Goal: Task Accomplishment & Management: Use online tool/utility

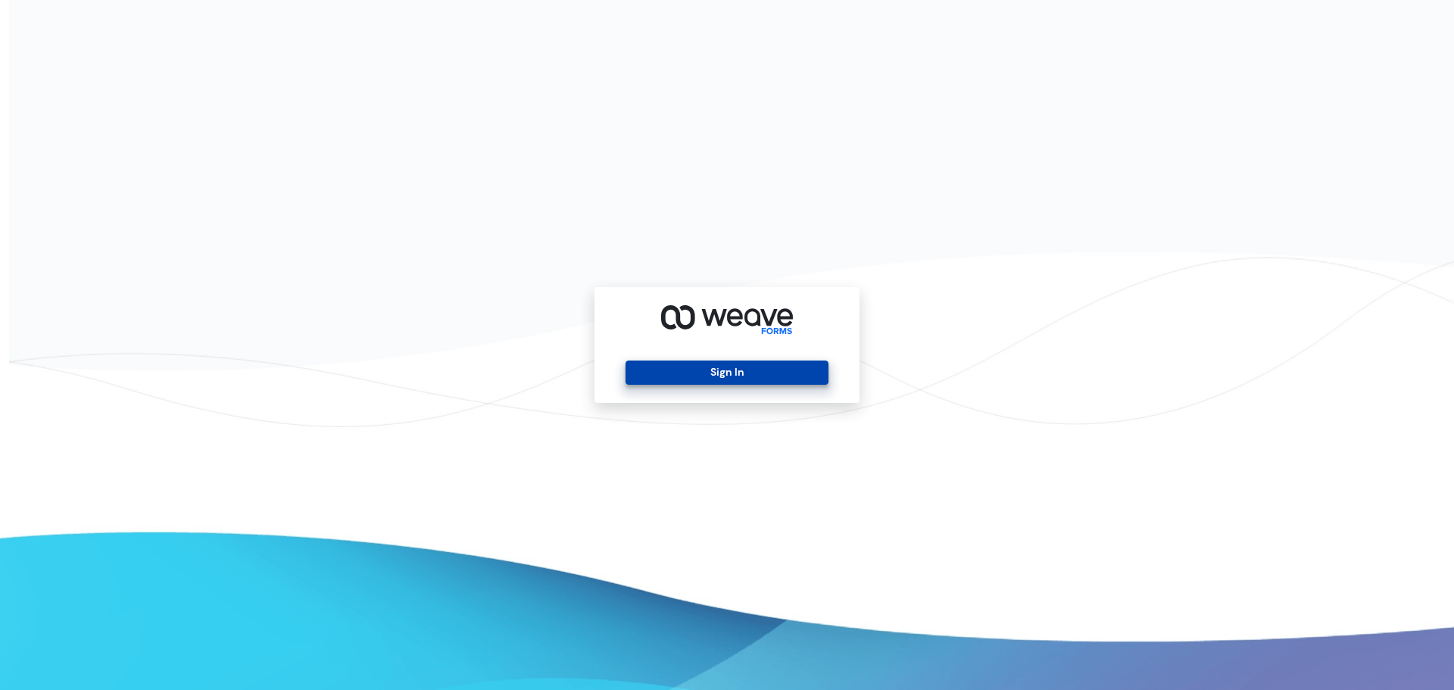
click at [712, 367] on button "Sign In" at bounding box center [727, 373] width 202 height 24
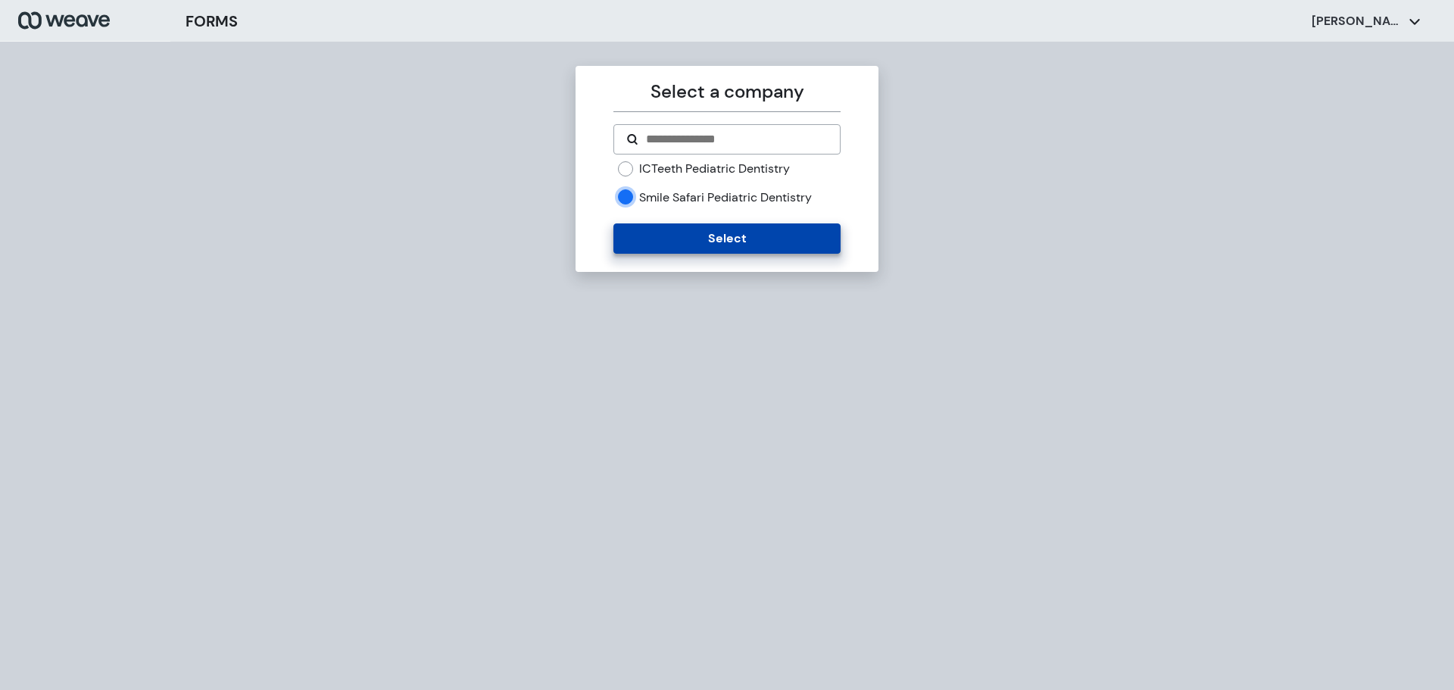
click at [639, 229] on button "Select" at bounding box center [727, 238] width 226 height 30
